Goal: Find specific page/section: Find specific page/section

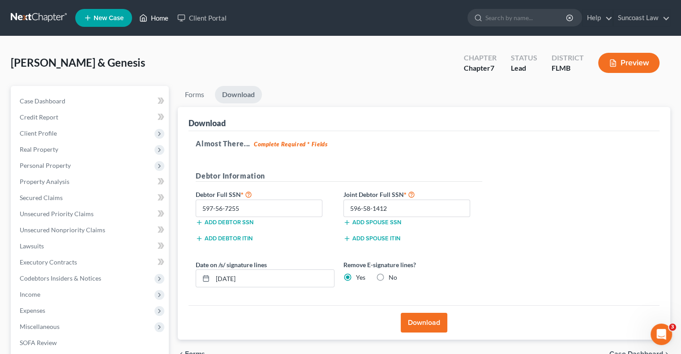
drag, startPoint x: 160, startPoint y: 19, endPoint x: 183, endPoint y: 47, distance: 36.3
click at [160, 19] on link "Home" at bounding box center [154, 18] width 38 height 16
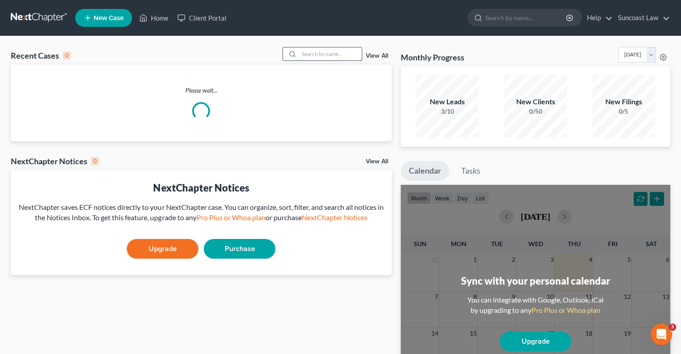
click at [316, 57] on input "search" at bounding box center [330, 53] width 63 height 13
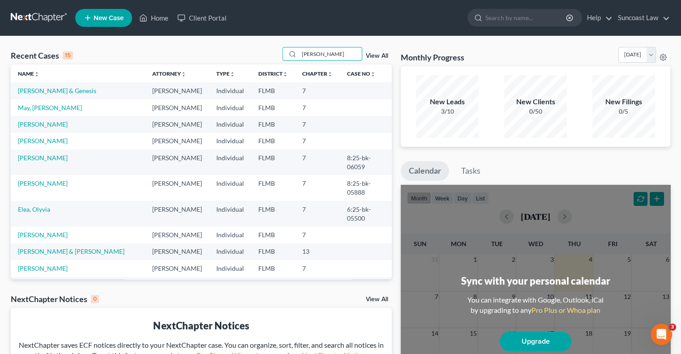
type input "[PERSON_NAME]"
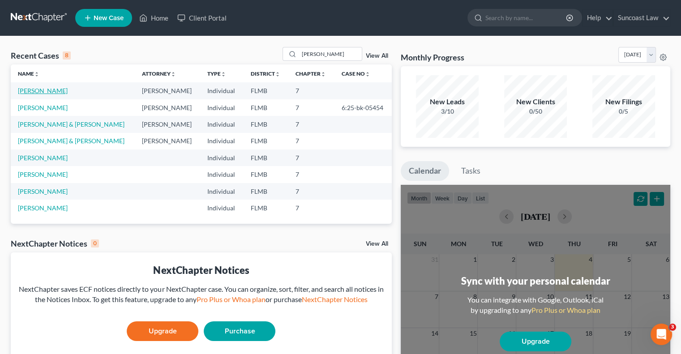
click at [48, 91] on link "[PERSON_NAME]" at bounding box center [43, 91] width 50 height 8
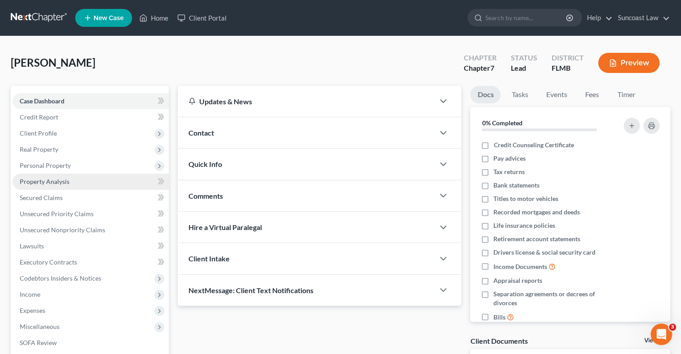
click at [65, 185] on span "Property Analysis" at bounding box center [45, 182] width 50 height 8
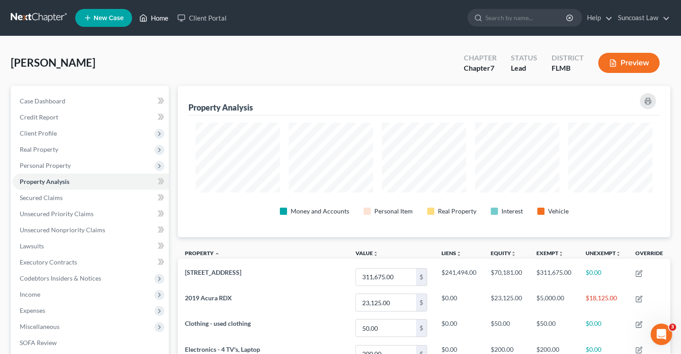
drag, startPoint x: 168, startPoint y: 15, endPoint x: 289, endPoint y: 56, distance: 126.9
click at [168, 15] on link "Home" at bounding box center [154, 18] width 38 height 16
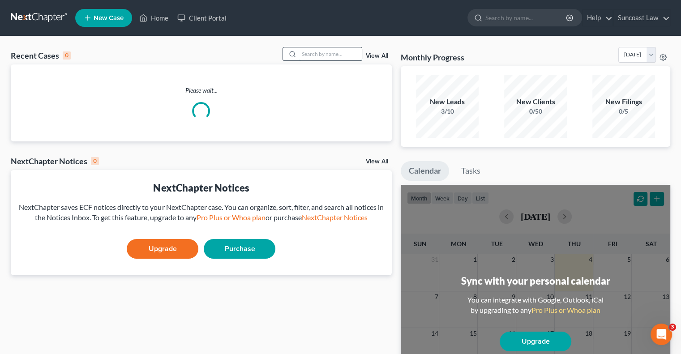
click at [340, 53] on input "search" at bounding box center [330, 53] width 63 height 13
type input "[PERSON_NAME]"
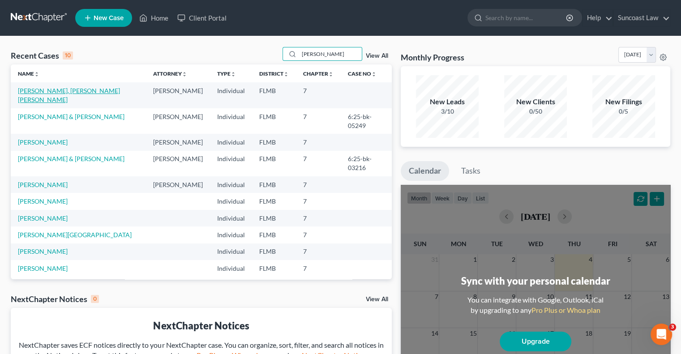
click at [69, 88] on link "[PERSON_NAME], [PERSON_NAME] [PERSON_NAME]" at bounding box center [69, 95] width 102 height 17
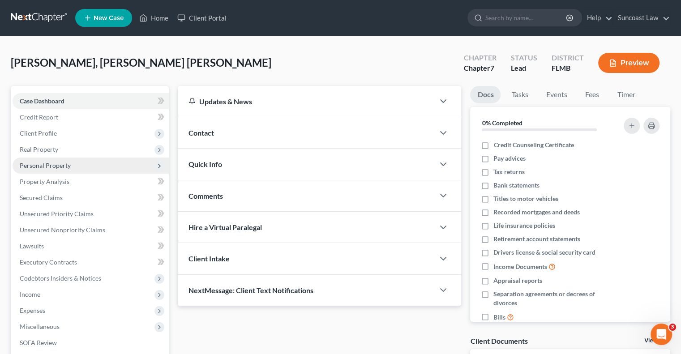
click at [63, 166] on span "Personal Property" at bounding box center [45, 166] width 51 height 8
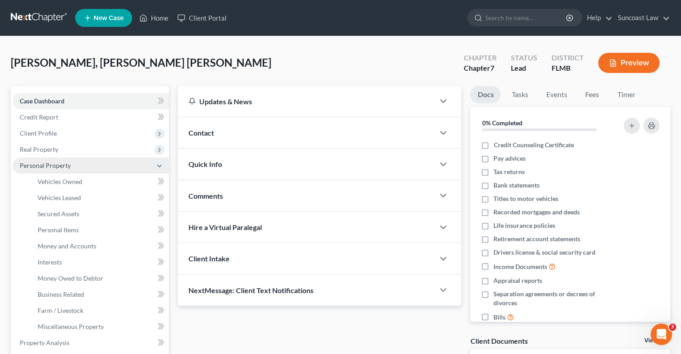
click at [52, 163] on span "Personal Property" at bounding box center [45, 166] width 51 height 8
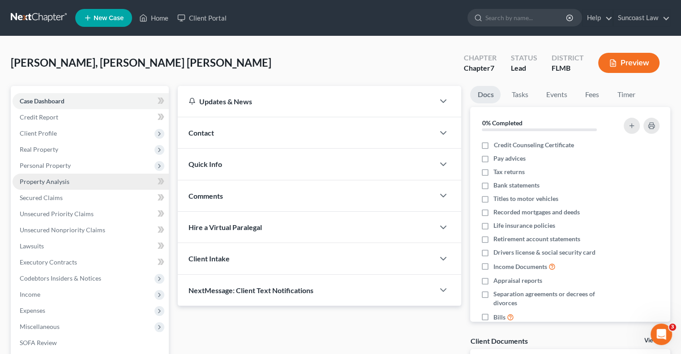
click at [62, 179] on span "Property Analysis" at bounding box center [45, 182] width 50 height 8
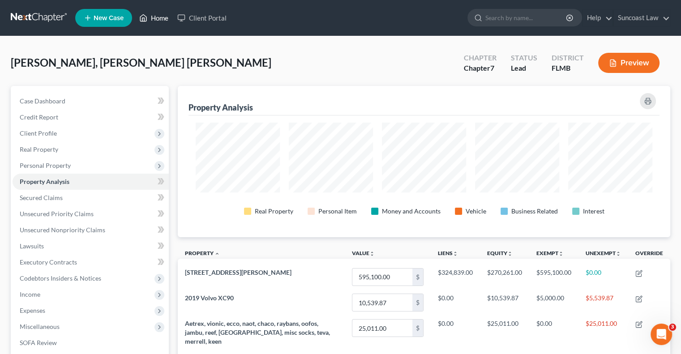
click at [161, 18] on link "Home" at bounding box center [154, 18] width 38 height 16
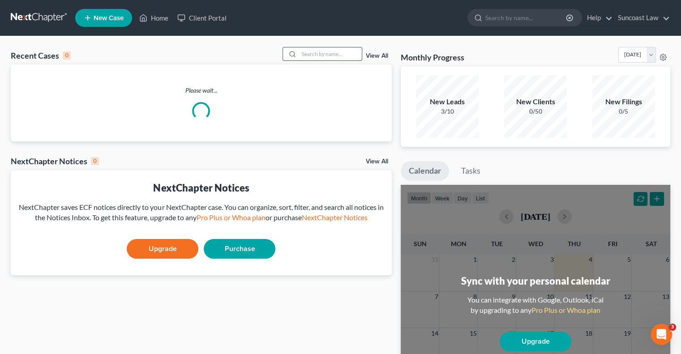
click at [321, 55] on input "search" at bounding box center [330, 53] width 63 height 13
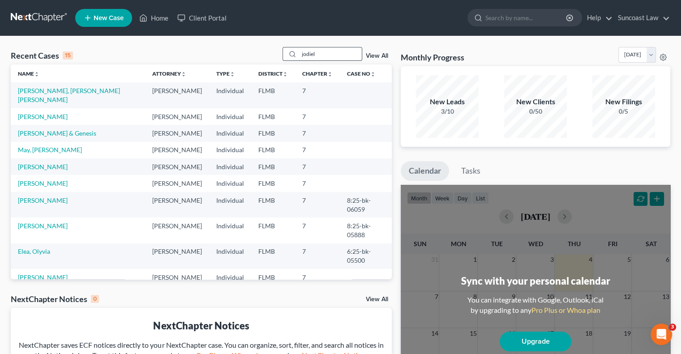
type input "jodiel"
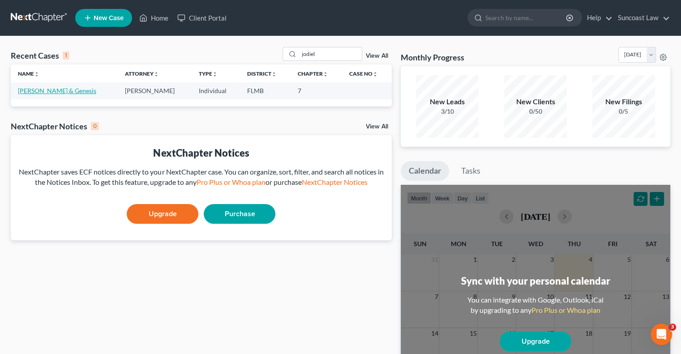
click at [69, 90] on link "[PERSON_NAME] & Genesis" at bounding box center [57, 91] width 78 height 8
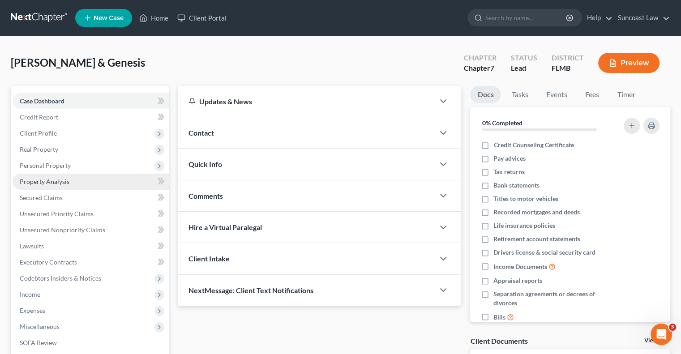
click at [49, 180] on span "Property Analysis" at bounding box center [45, 182] width 50 height 8
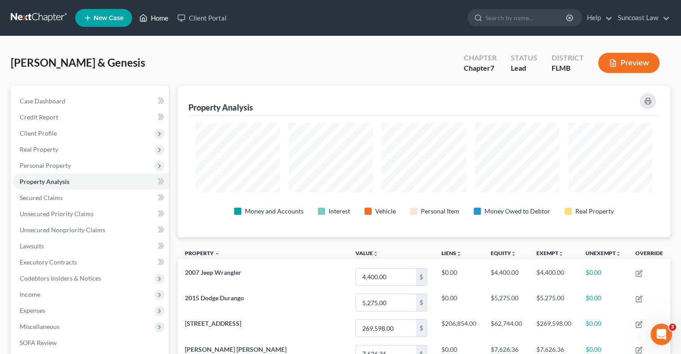
drag, startPoint x: 161, startPoint y: 17, endPoint x: 197, endPoint y: 68, distance: 62.4
click at [161, 17] on link "Home" at bounding box center [154, 18] width 38 height 16
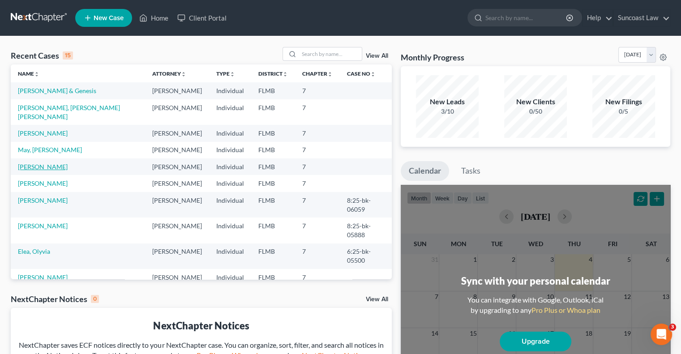
click at [47, 163] on link "[PERSON_NAME]" at bounding box center [43, 167] width 50 height 8
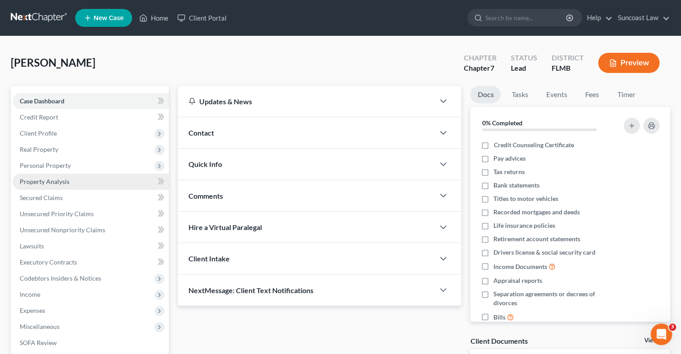
click at [66, 184] on span "Property Analysis" at bounding box center [45, 182] width 50 height 8
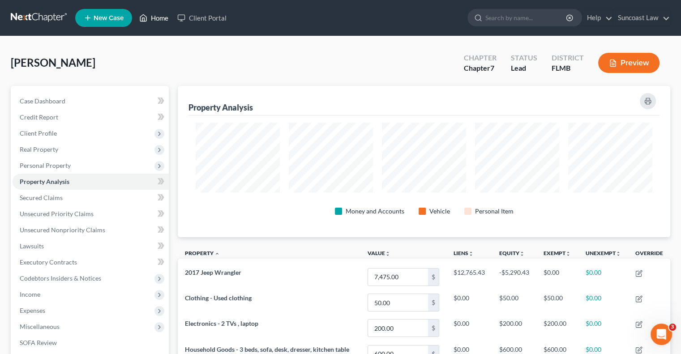
drag, startPoint x: 164, startPoint y: 19, endPoint x: 306, endPoint y: 59, distance: 147.0
click at [164, 19] on link "Home" at bounding box center [154, 18] width 38 height 16
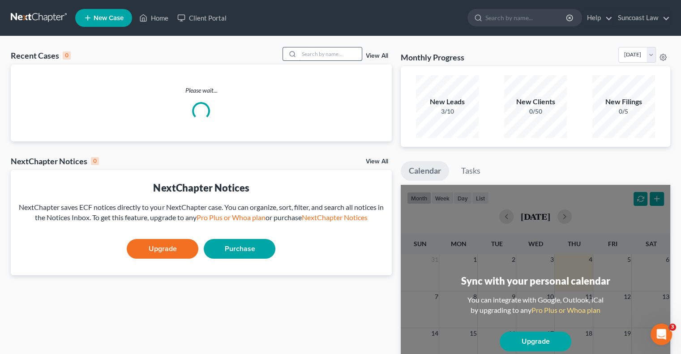
click at [318, 53] on input "search" at bounding box center [330, 53] width 63 height 13
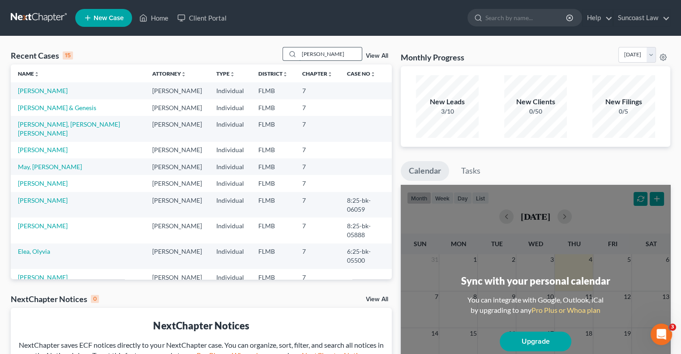
type input "[PERSON_NAME]"
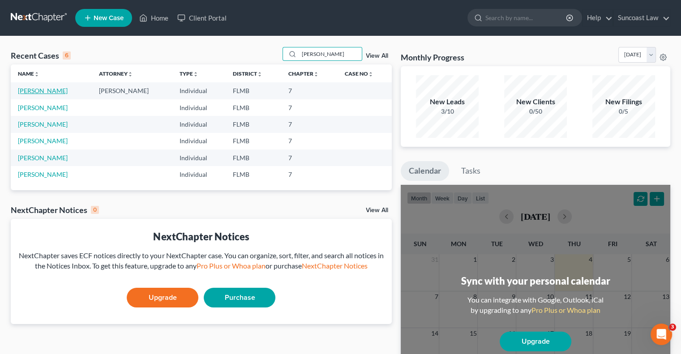
click at [34, 88] on link "[PERSON_NAME]" at bounding box center [43, 91] width 50 height 8
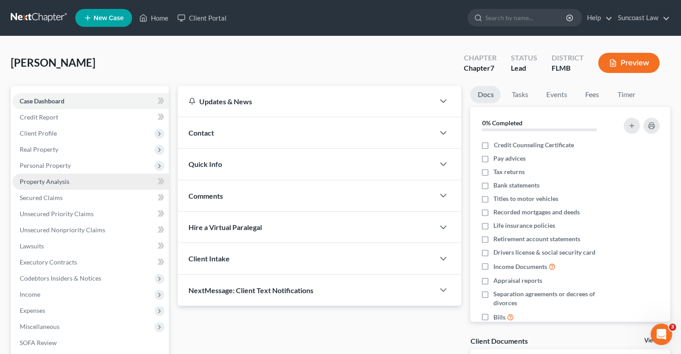
click at [57, 187] on link "Property Analysis" at bounding box center [91, 182] width 156 height 16
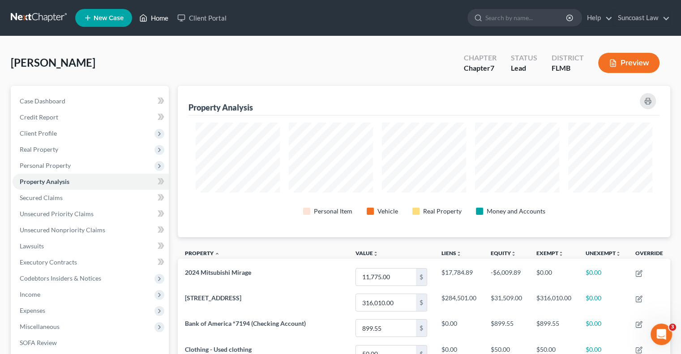
drag, startPoint x: 159, startPoint y: 19, endPoint x: 310, endPoint y: 75, distance: 161.0
click at [159, 19] on link "Home" at bounding box center [154, 18] width 38 height 16
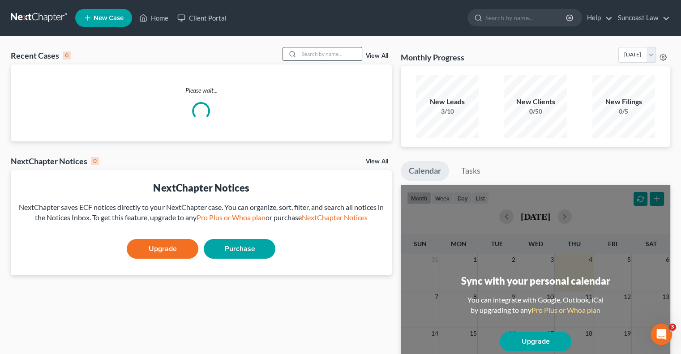
click at [304, 56] on input "search" at bounding box center [330, 53] width 63 height 13
type input "[PERSON_NAME]"
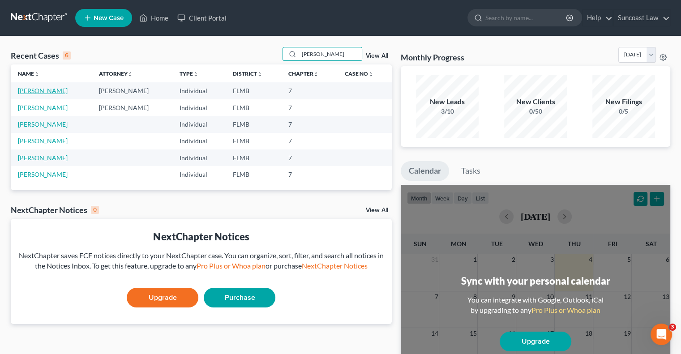
click at [32, 90] on link "[PERSON_NAME]" at bounding box center [43, 91] width 50 height 8
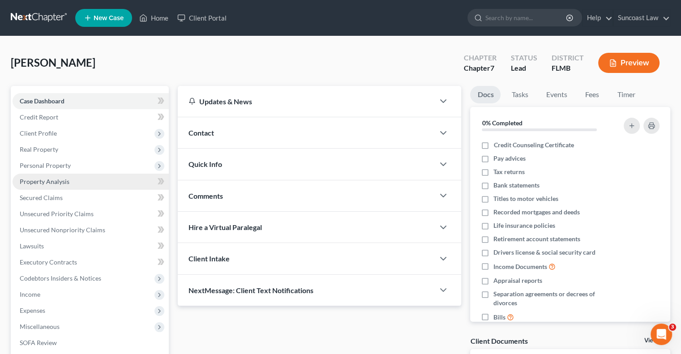
click at [54, 181] on span "Property Analysis" at bounding box center [45, 182] width 50 height 8
